Goal: Task Accomplishment & Management: Manage account settings

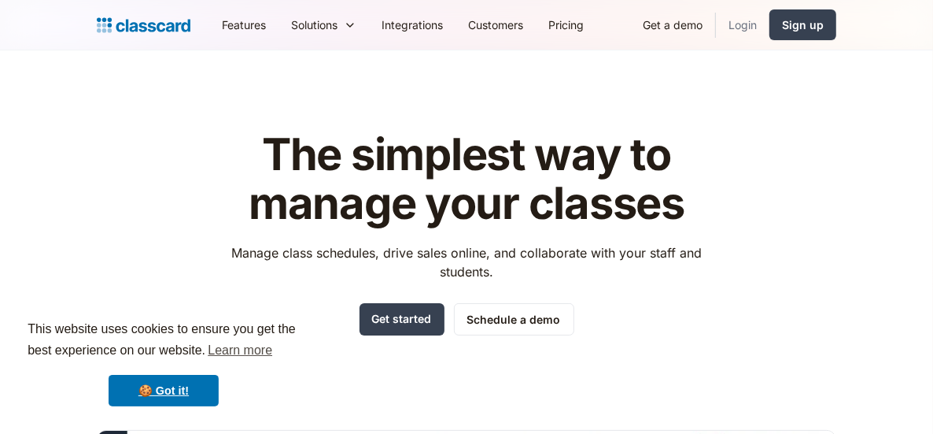
click at [747, 22] on link "Login" at bounding box center [743, 24] width 54 height 35
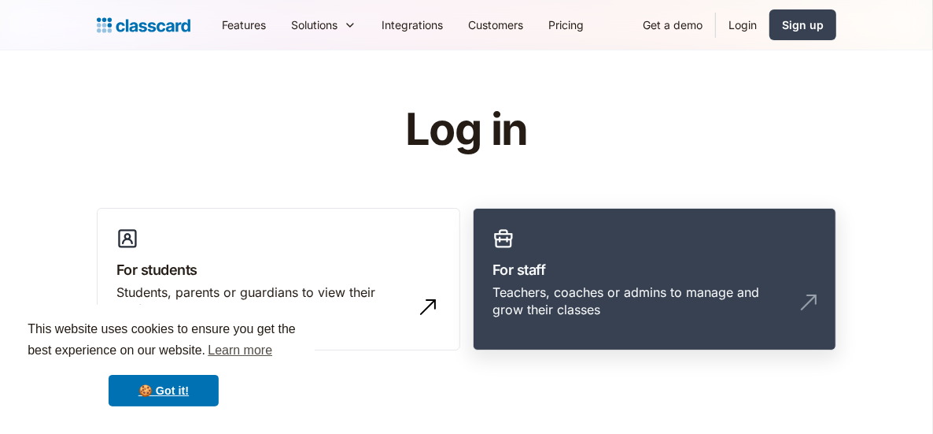
click at [563, 283] on div "Teachers, coaches or admins to manage and grow their classes" at bounding box center [639, 300] width 293 height 35
